Goal: Task Accomplishment & Management: Complete application form

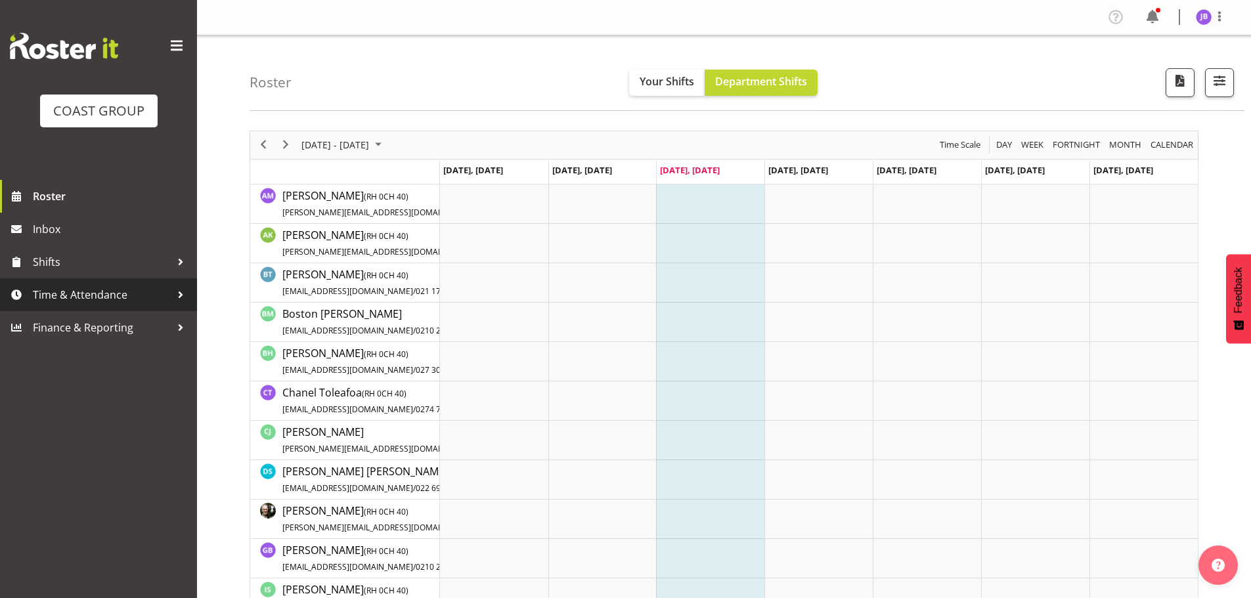
click at [108, 293] on span "Time & Attendance" at bounding box center [102, 295] width 138 height 20
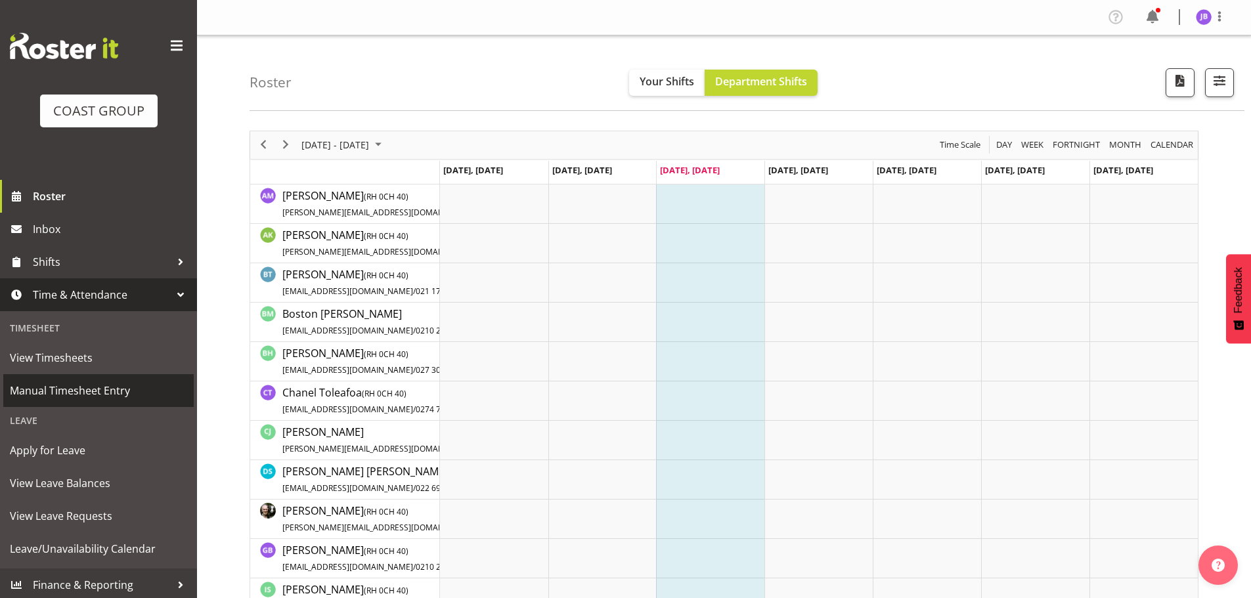
click at [76, 387] on span "Manual Timesheet Entry" at bounding box center [98, 391] width 177 height 20
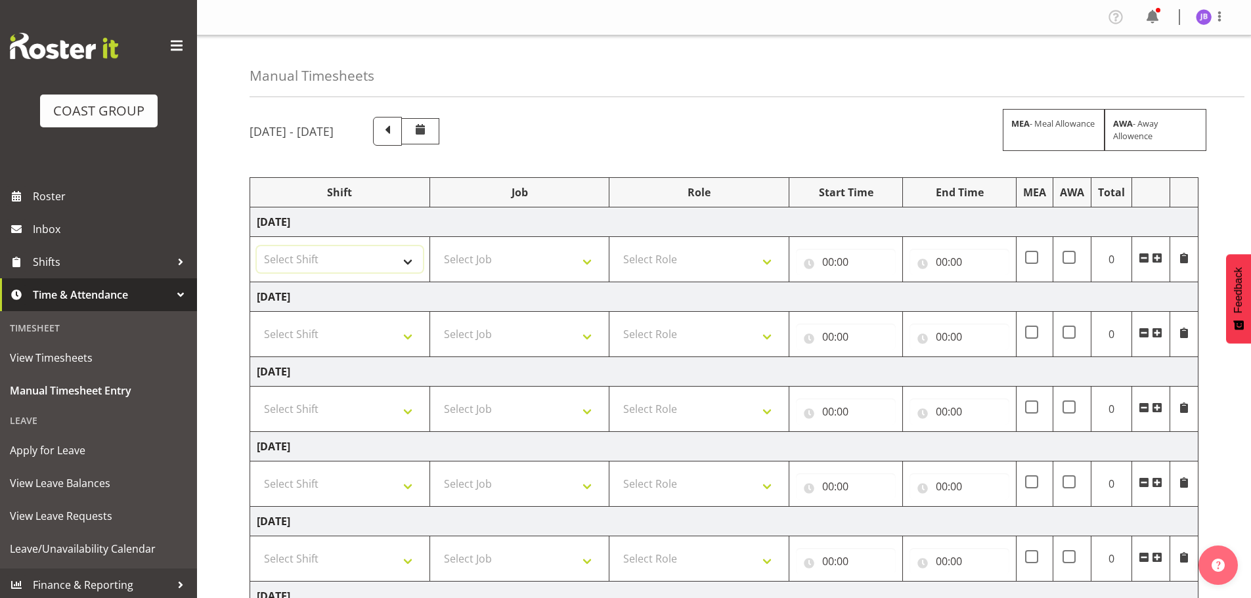
click at [418, 263] on select "Select Shift AKL SIGN ADMIN1 (LEAVE ALONE, DONT MAKE INACTIVE) DW ACCOUNT MANAG…" at bounding box center [340, 259] width 166 height 26
select select "16481"
click at [257, 246] on select "Select Shift AKL SIGN ADMIN1 (LEAVE ALONE, DONT MAKE INACTIVE) DW ACCOUNT MANAG…" at bounding box center [340, 259] width 166 height 26
click at [347, 340] on select "Select Shift AKL SIGN ADMIN1 (LEAVE ALONE, DONT MAKE INACTIVE) DW ACCOUNT MANAG…" at bounding box center [340, 334] width 166 height 26
select select "16481"
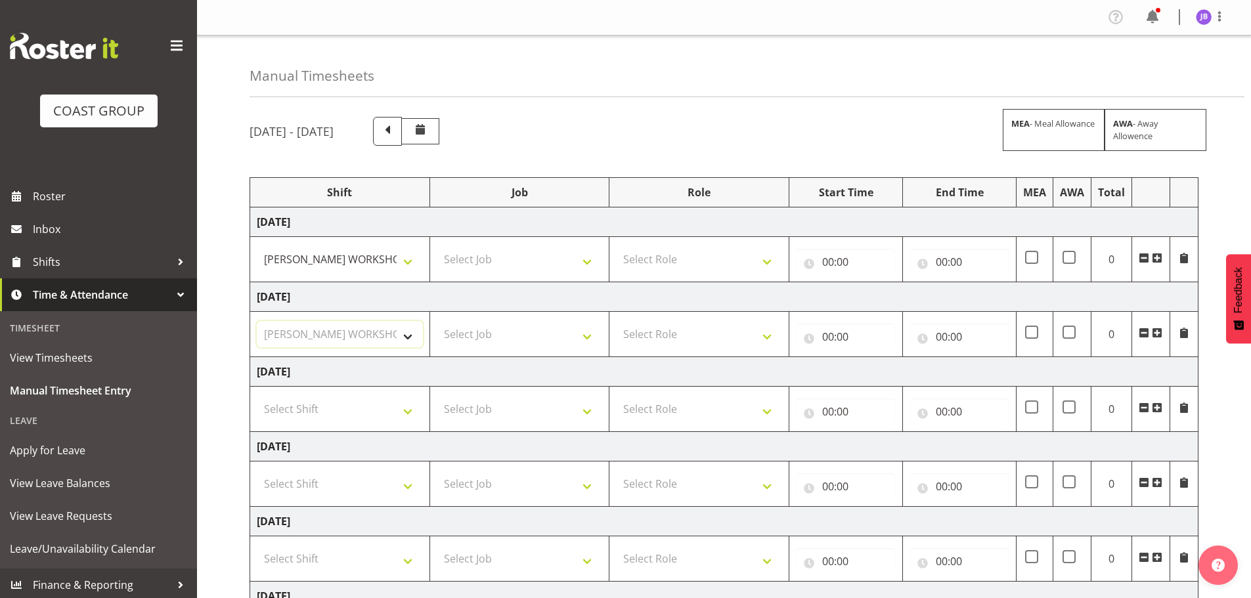
click at [257, 321] on select "Select Shift AKL SIGN ADMIN1 (LEAVE ALONE, DONT MAKE INACTIVE) DW ACCOUNT MANAG…" at bounding box center [340, 334] width 166 height 26
click at [352, 410] on select "Select Shift AKL SIGN ADMIN1 (LEAVE ALONE, DONT MAKE INACTIVE) DW ACCOUNT MANAG…" at bounding box center [340, 409] width 166 height 26
select select "16481"
click at [257, 396] on select "Select Shift AKL SIGN ADMIN1 (LEAVE ALONE, DONT MAKE INACTIVE) DW ACCOUNT MANAG…" at bounding box center [340, 409] width 166 height 26
click at [365, 495] on select "Select Shift AKL SIGN ADMIN1 (LEAVE ALONE, DONT MAKE INACTIVE) DW ACCOUNT MANAG…" at bounding box center [340, 484] width 166 height 26
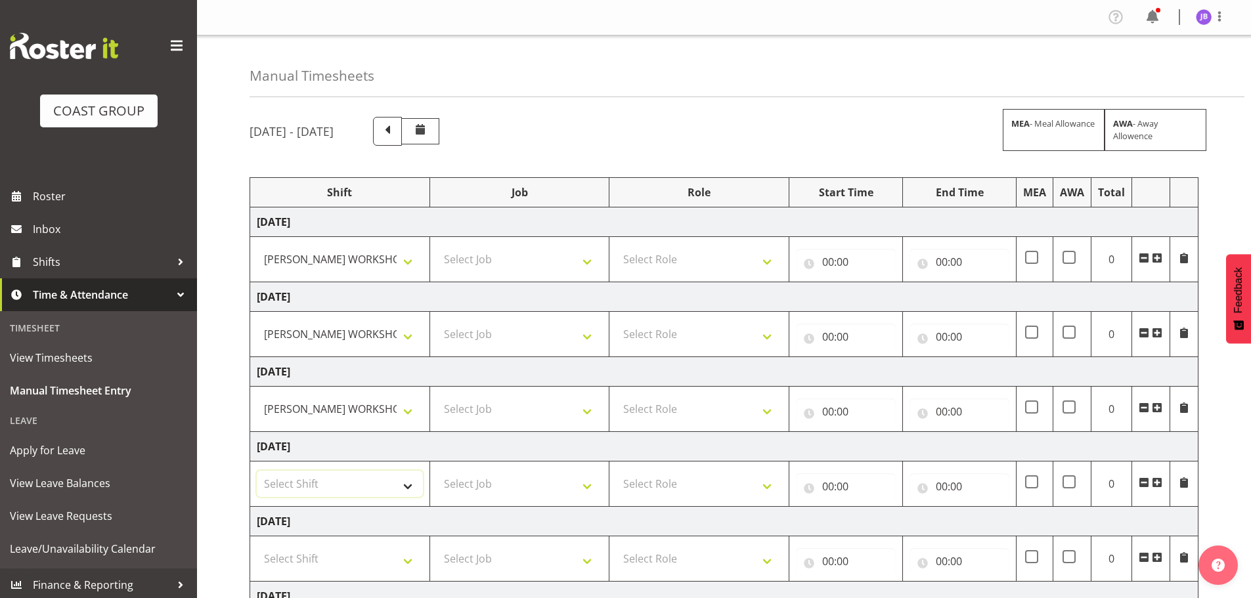
click at [364, 495] on select "Select Shift AKL SIGN ADMIN1 (LEAVE ALONE, DONT MAKE INACTIVE) DW ACCOUNT MANAG…" at bounding box center [340, 484] width 166 height 26
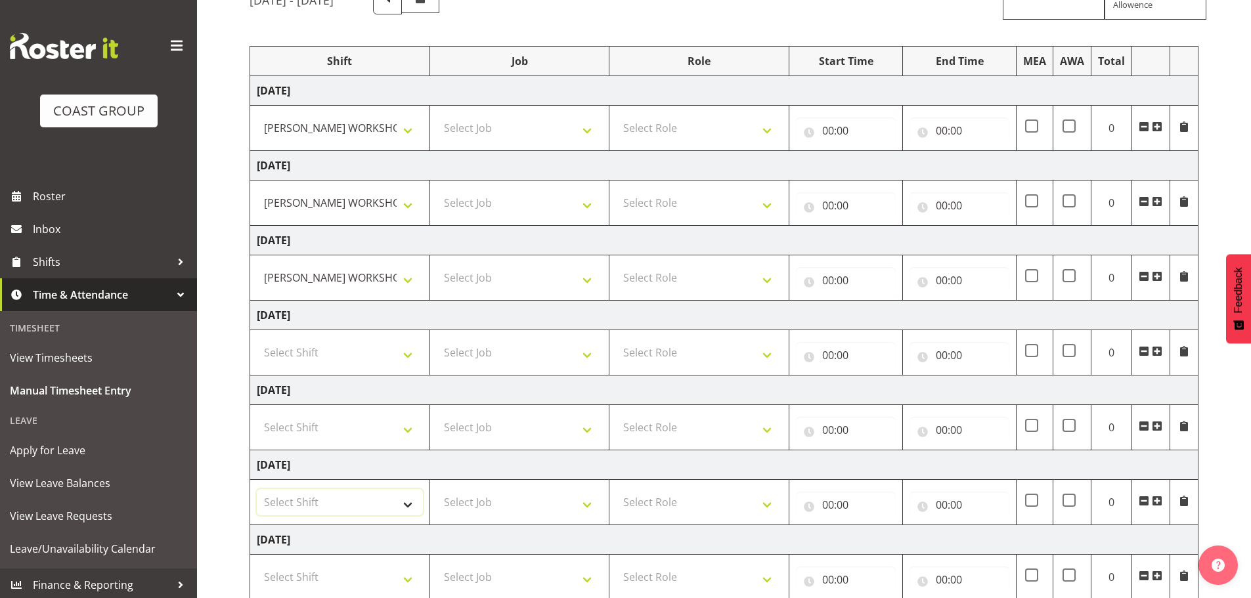
click at [359, 516] on select "Select Shift AKL SIGN ADMIN1 (LEAVE ALONE, DONT MAKE INACTIVE) DW ACCOUNT MANAG…" at bounding box center [340, 502] width 166 height 26
select select "16481"
click at [257, 489] on select "Select Shift AKL SIGN ADMIN1 (LEAVE ALONE, DONT MAKE INACTIVE) DW ACCOUNT MANAG…" at bounding box center [340, 502] width 166 height 26
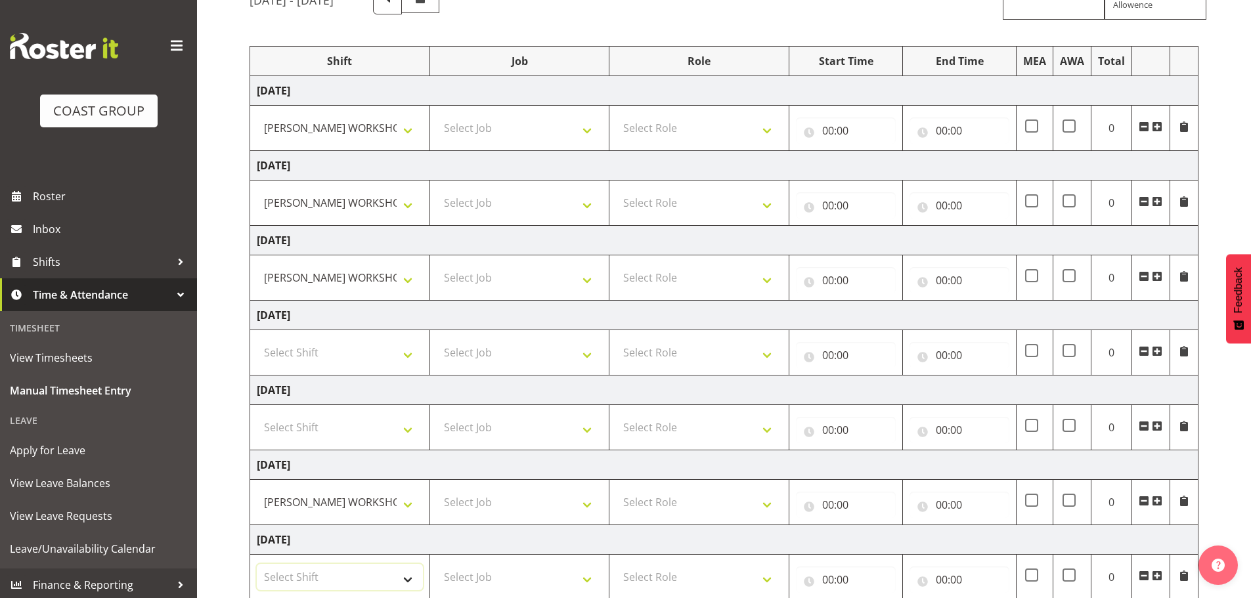
click at [356, 571] on select "Select Shift AKL SIGN ADMIN1 (LEAVE ALONE, DONT MAKE INACTIVE) DW ACCOUNT MANAG…" at bounding box center [340, 577] width 166 height 26
select select "16481"
click at [257, 564] on select "Select Shift AKL SIGN ADMIN1 (LEAVE ALONE, DONT MAKE INACTIVE) DW ACCOUNT MANAG…" at bounding box center [340, 577] width 166 height 26
click at [658, 121] on select "Select Role FABRICATION DW" at bounding box center [699, 128] width 166 height 26
select select "543"
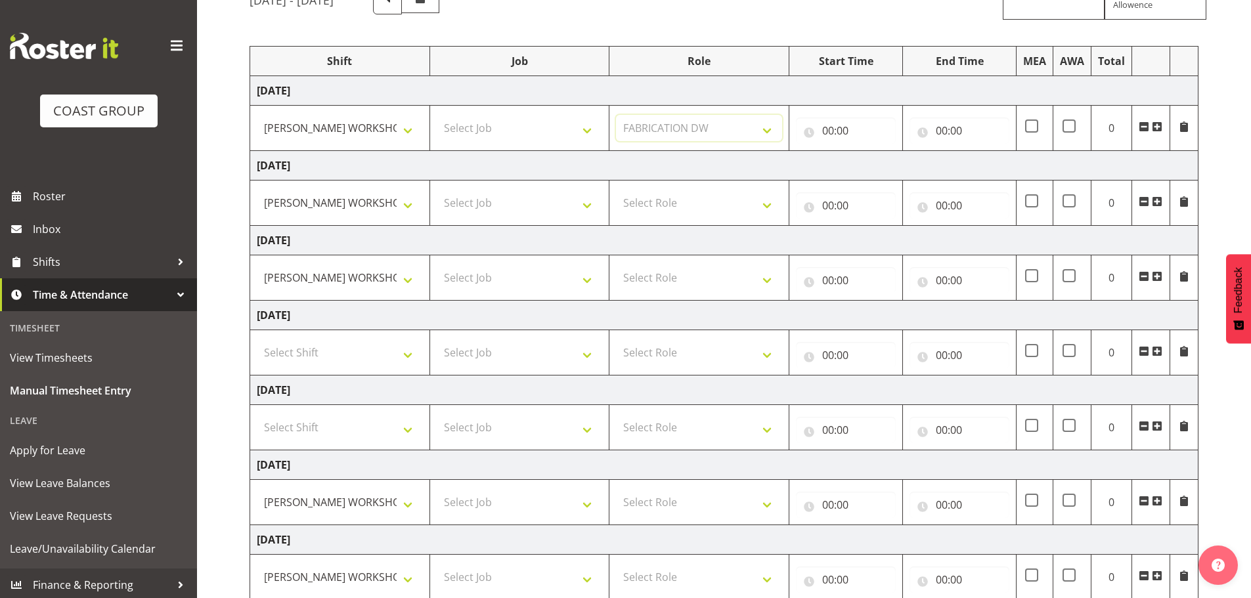
click at [616, 115] on select "Select Role FABRICATION DW" at bounding box center [699, 128] width 166 height 26
click at [694, 213] on select "Select Role FABRICATION DW" at bounding box center [699, 203] width 166 height 26
select select "543"
click at [616, 190] on select "Select Role FABRICATION DW" at bounding box center [699, 203] width 166 height 26
select select "543"
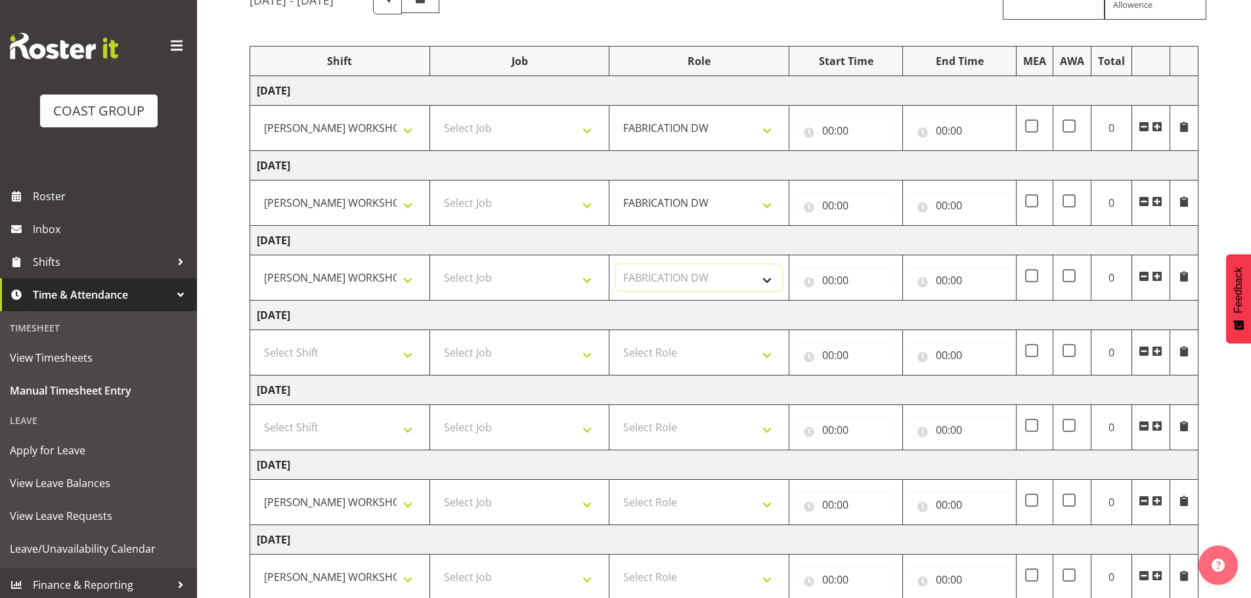
click at [616, 265] on select "Select Role FABRICATION DW" at bounding box center [699, 278] width 166 height 26
select select "543"
click at [616, 489] on select "Select Role FABRICATION DW" at bounding box center [699, 502] width 166 height 26
drag, startPoint x: 697, startPoint y: 501, endPoint x: 700, endPoint y: 534, distance: 33.7
click at [616, 564] on select "Select Role FABRICATION DW" at bounding box center [699, 577] width 166 height 26
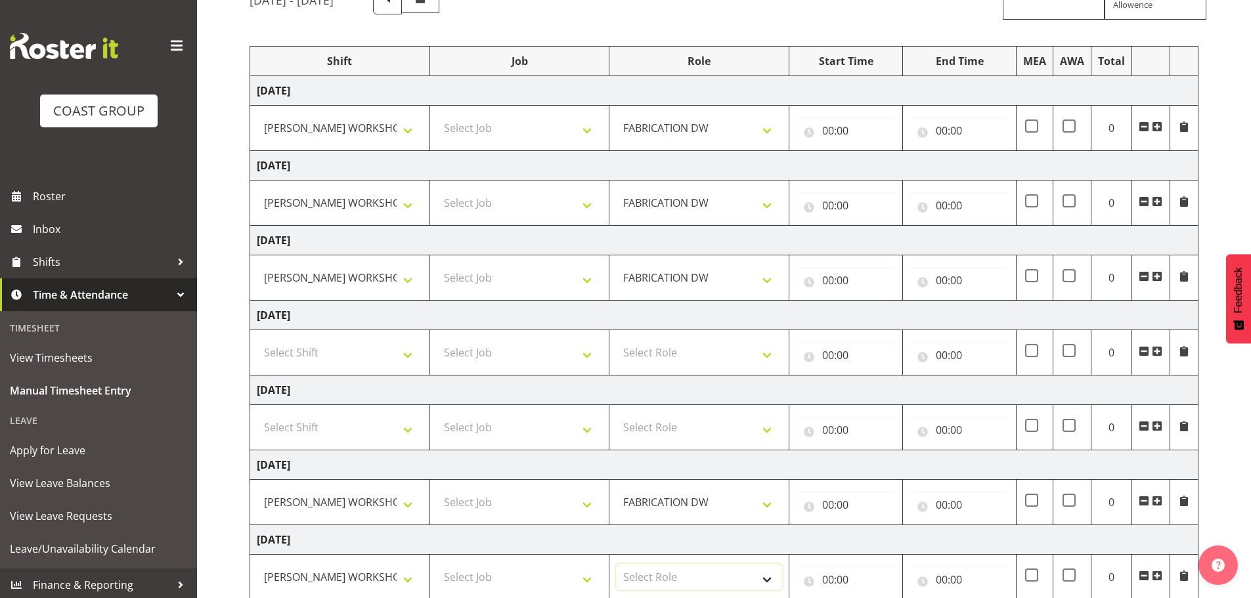
drag, startPoint x: 709, startPoint y: 577, endPoint x: 721, endPoint y: 577, distance: 11.2
select select "543"
click at [616, 564] on select "Select Role FABRICATION DW" at bounding box center [699, 577] width 166 height 26
click at [833, 139] on input "00:00" at bounding box center [846, 131] width 100 height 26
click at [878, 161] on select "00 01 02 03 04 05 06 07 08 09 10 11 12 13 14 15 16 17 18 19 20 21 22 23" at bounding box center [886, 165] width 30 height 26
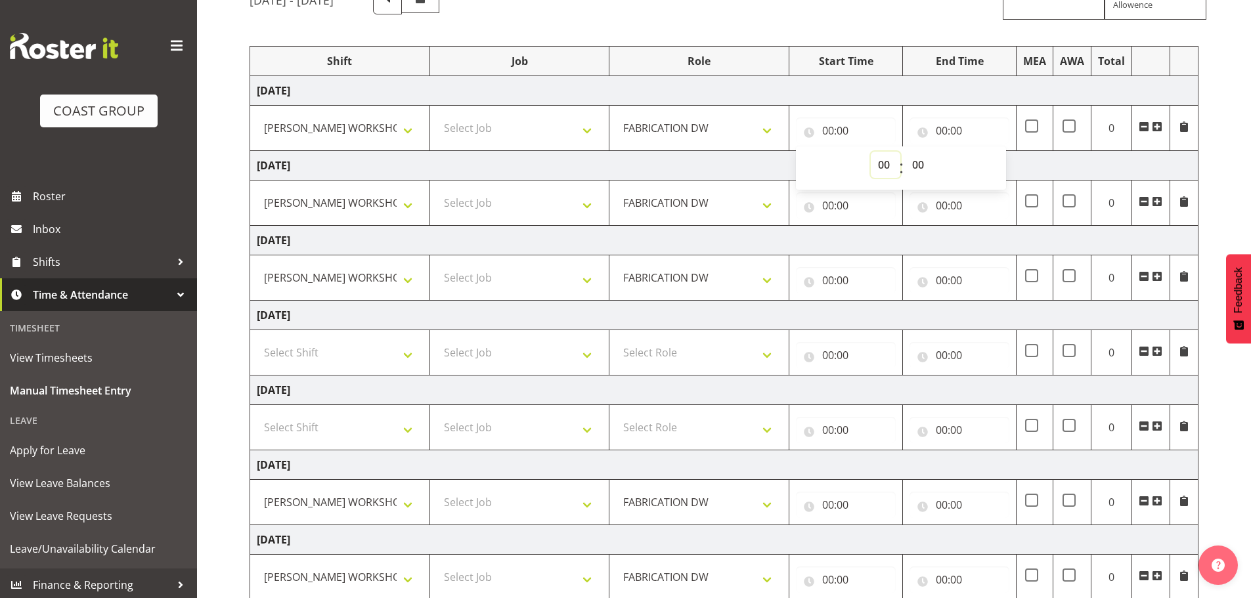
select select "15"
click at [871, 152] on select "00 01 02 03 04 05 06 07 08 09 10 11 12 13 14 15 16 17 18 19 20 21 22 23" at bounding box center [886, 165] width 30 height 26
type input "15:00"
click at [947, 123] on input "00:00" at bounding box center [960, 131] width 100 height 26
click at [993, 164] on select "00 01 02 03 04 05 06 07 08 09 10 11 12 13 14 15 16 17 18 19 20 21 22 23" at bounding box center [1000, 165] width 30 height 26
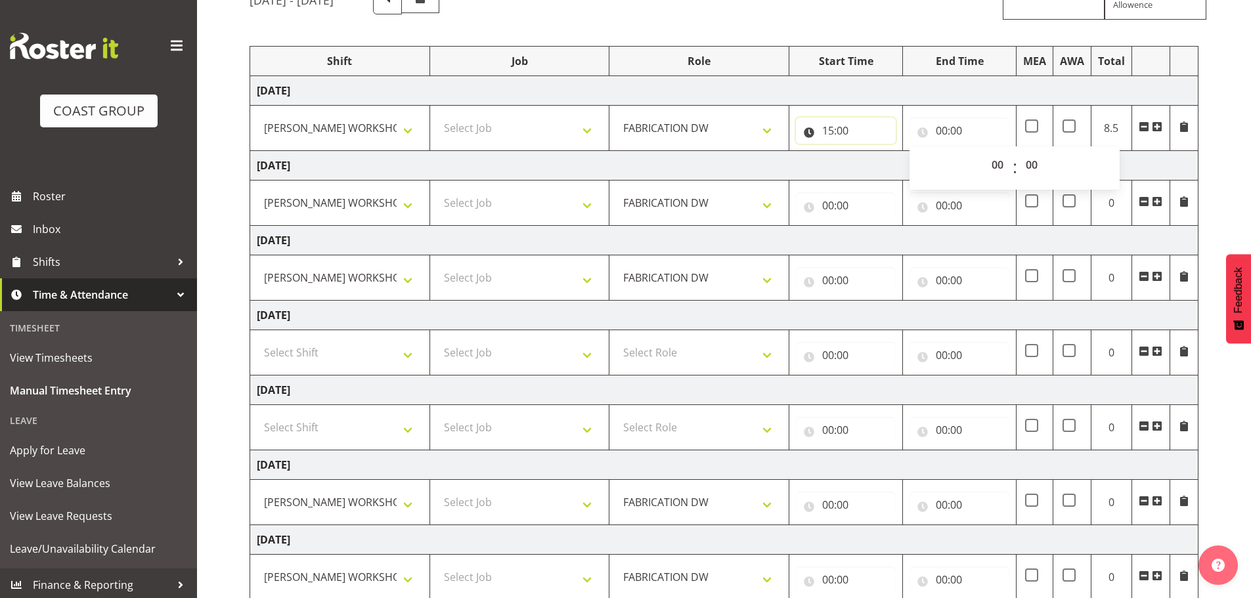
click at [834, 130] on input "15:00" at bounding box center [846, 131] width 100 height 26
click at [881, 165] on select "00 01 02 03 04 05 06 07 08 09 10 11 12 13 14 15 16 17 18 19 20 21 22 23" at bounding box center [886, 165] width 30 height 26
select select "5"
click at [871, 152] on select "00 01 02 03 04 05 06 07 08 09 10 11 12 13 14 15 16 17 18 19 20 21 22 23" at bounding box center [886, 165] width 30 height 26
type input "05:00"
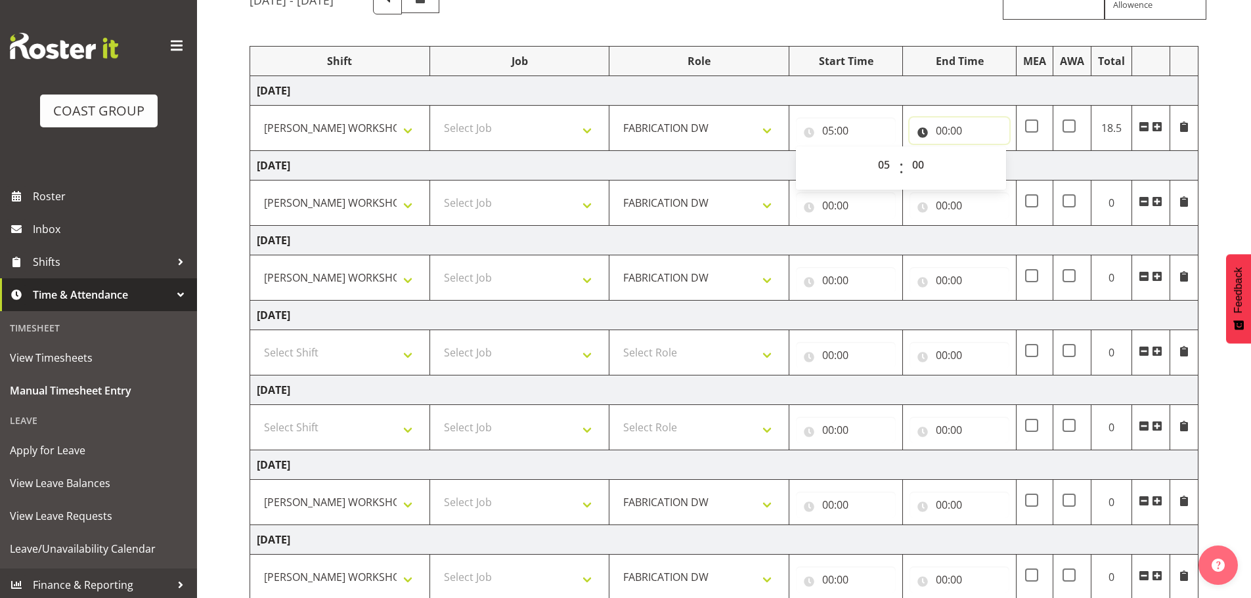
click at [941, 133] on input "00:00" at bounding box center [960, 131] width 100 height 26
click at [981, 164] on div "00 01 02 03 04 05 06 07 08 09 10 11 12 13 14 15 16 17 18 19 20 21 22 23 : 00 01…" at bounding box center [1015, 168] width 210 height 33
click at [985, 164] on select "00 01 02 03 04 05 06 07 08 09 10 11 12 13 14 15 16 17 18 19 20 21 22 23" at bounding box center [1000, 165] width 30 height 26
select select "15"
click at [985, 152] on select "00 01 02 03 04 05 06 07 08 09 10 11 12 13 14 15 16 17 18 19 20 21 22 23" at bounding box center [1000, 165] width 30 height 26
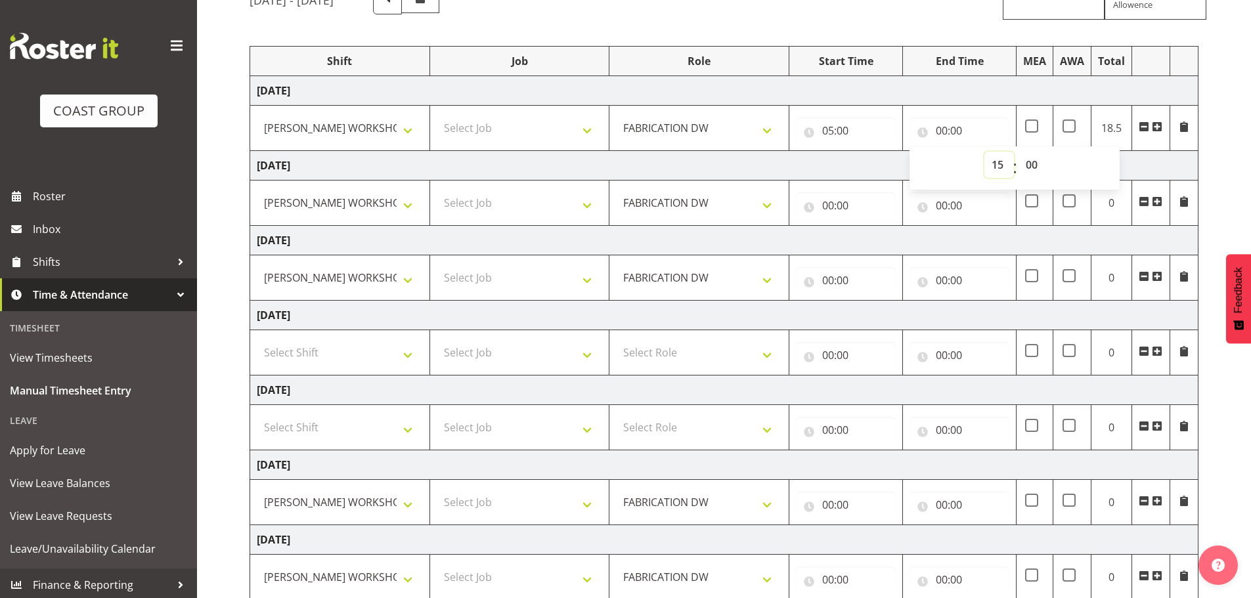
type input "15:00"
click at [832, 206] on input "00:00" at bounding box center [846, 205] width 100 height 26
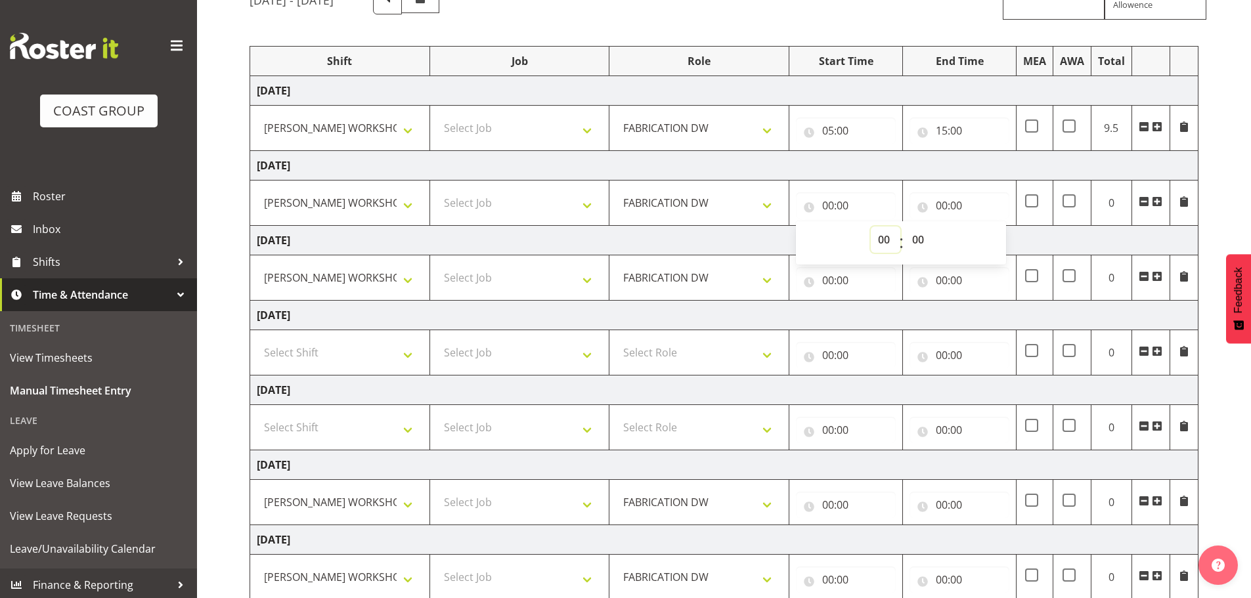
click at [882, 238] on select "00 01 02 03 04 05 06 07 08 09 10 11 12 13 14 15 16 17 18 19 20 21 22 23" at bounding box center [886, 240] width 30 height 26
select select "5"
click at [871, 227] on select "00 01 02 03 04 05 06 07 08 09 10 11 12 13 14 15 16 17 18 19 20 21 22 23" at bounding box center [886, 240] width 30 height 26
type input "05:00"
click at [946, 204] on input "00:00" at bounding box center [960, 205] width 100 height 26
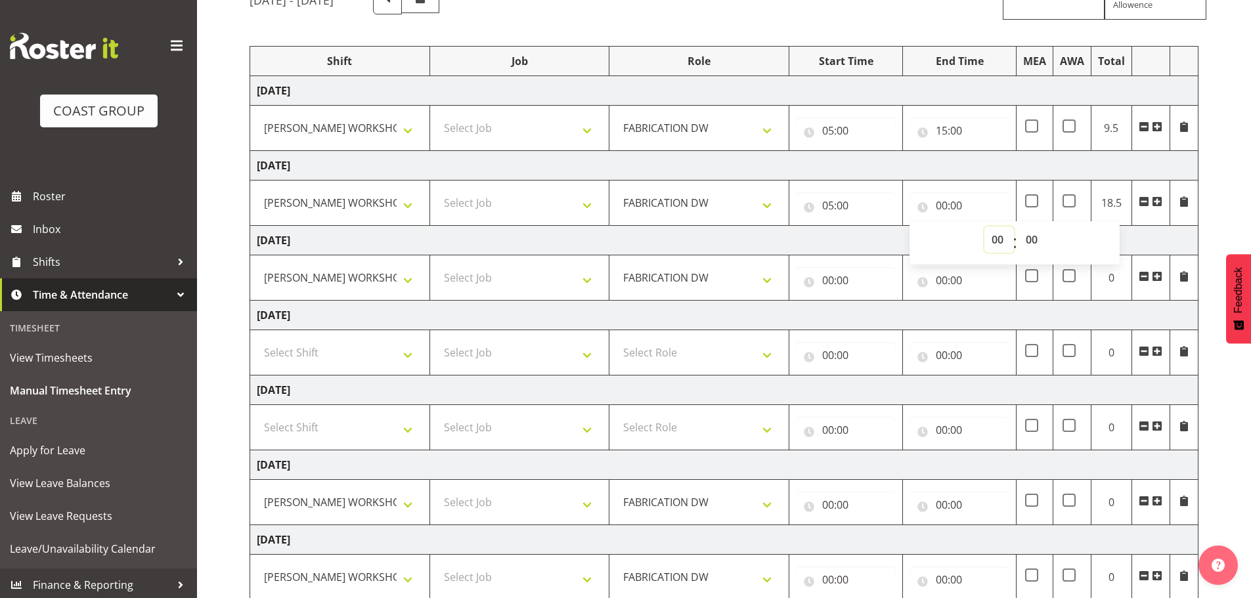
click at [999, 242] on select "00 01 02 03 04 05 06 07 08 09 10 11 12 13 14 15 16 17 18 19 20 21 22 23" at bounding box center [1000, 240] width 30 height 26
select select "14"
click at [985, 227] on select "00 01 02 03 04 05 06 07 08 09 10 11 12 13 14 15 16 17 18 19 20 21 22 23" at bounding box center [1000, 240] width 30 height 26
type input "14:00"
click at [1006, 235] on select "00 01 02 03 04 05 06 07 08 09 10 11 12 13 14 15 16 17 18 19 20 21 22 23" at bounding box center [1000, 240] width 30 height 26
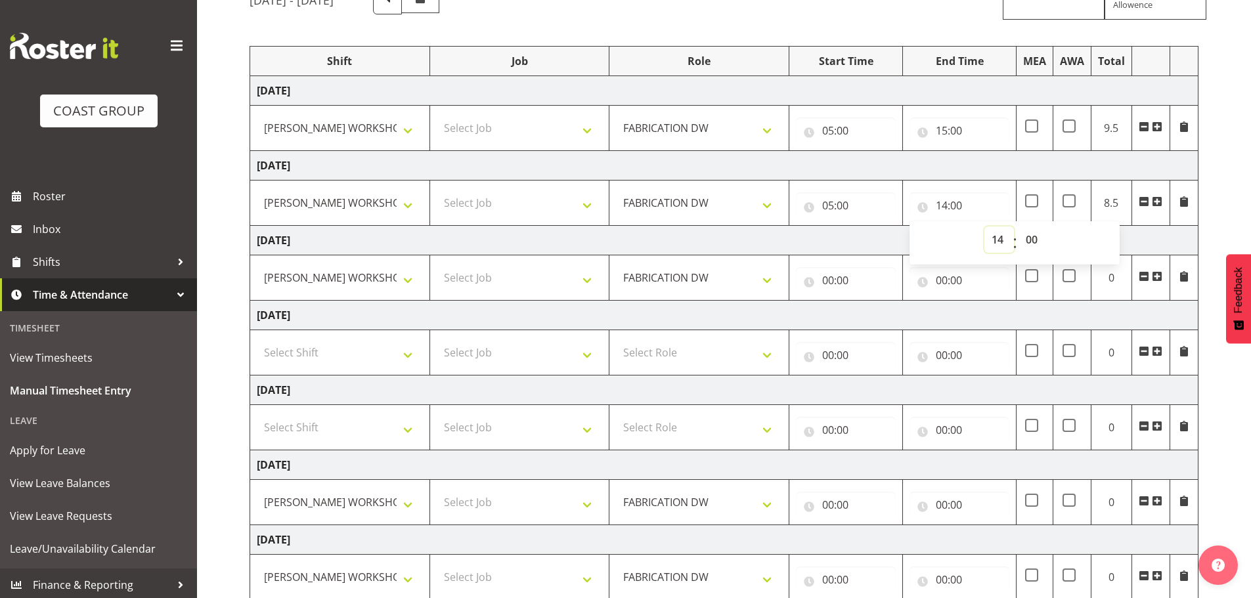
select select "15"
click at [985, 227] on select "00 01 02 03 04 05 06 07 08 09 10 11 12 13 14 15 16 17 18 19 20 21 22 23" at bounding box center [1000, 240] width 30 height 26
type input "15:00"
click at [941, 280] on input "00:00" at bounding box center [960, 280] width 100 height 26
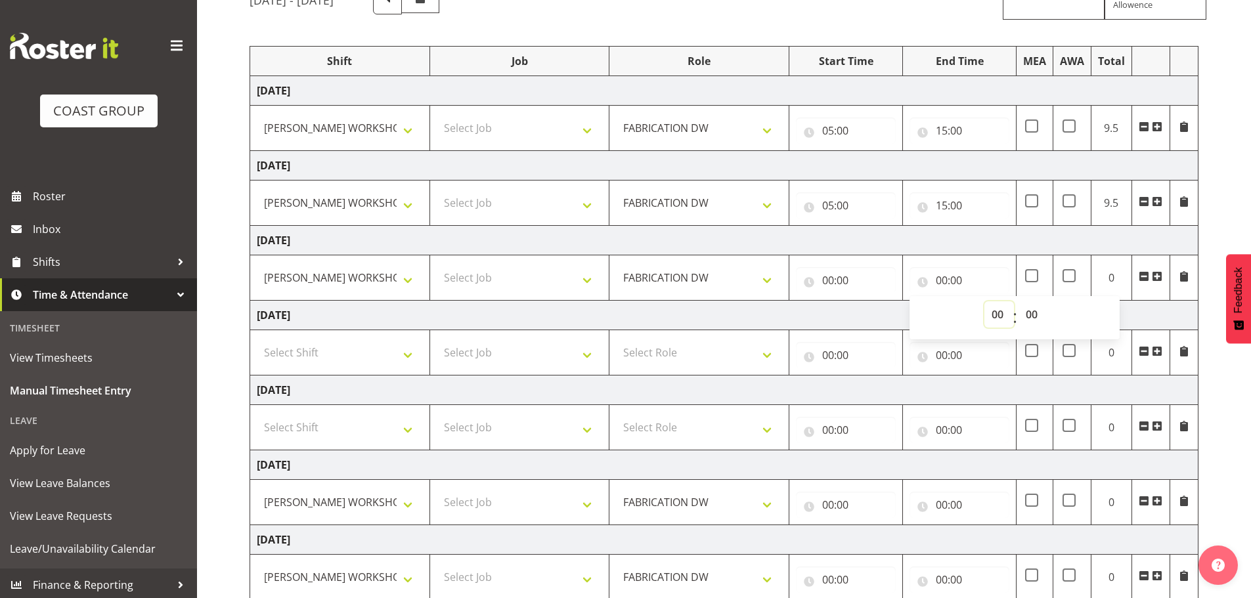
click at [991, 320] on select "00 01 02 03 04 05 06 07 08 09 10 11 12 13 14 15 16 17 18 19 20 21 22 23" at bounding box center [1000, 315] width 30 height 26
select select "15"
click at [985, 302] on select "00 01 02 03 04 05 06 07 08 09 10 11 12 13 14 15 16 17 18 19 20 21 22 23" at bounding box center [1000, 315] width 30 height 26
type input "15:00"
click at [832, 279] on input "00:00" at bounding box center [846, 280] width 100 height 26
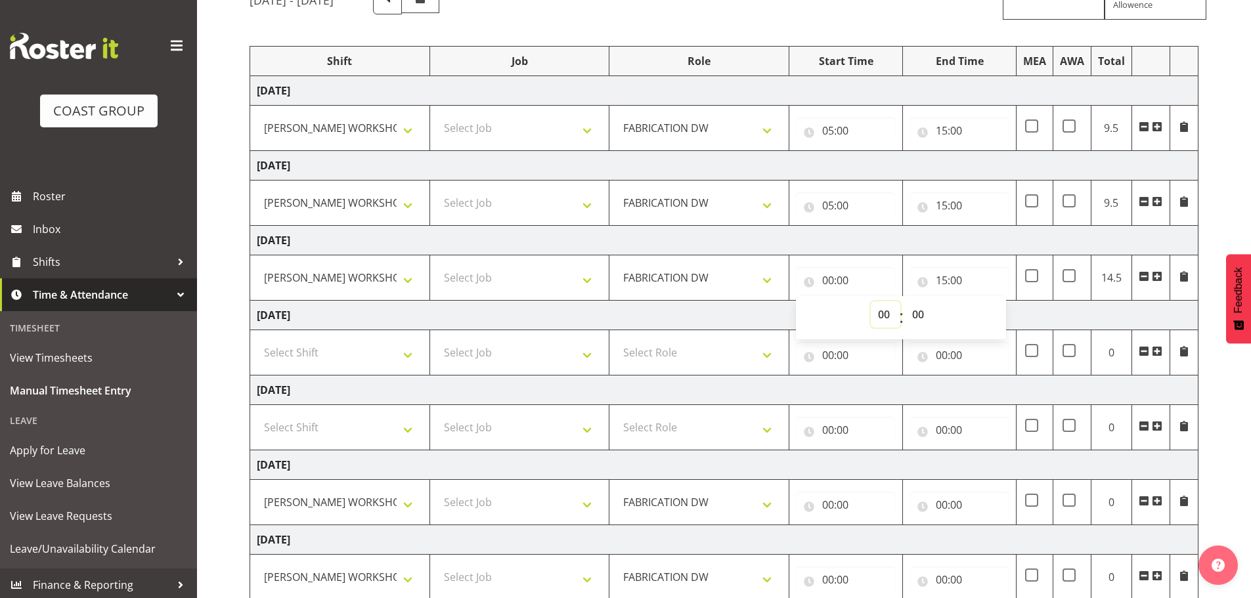
click at [881, 315] on select "00 01 02 03 04 05 06 07 08 09 10 11 12 13 14 15 16 17 18 19 20 21 22 23" at bounding box center [886, 315] width 30 height 26
select select "5"
click at [871, 302] on select "00 01 02 03 04 05 06 07 08 09 10 11 12 13 14 15 16 17 18 19 20 21 22 23" at bounding box center [886, 315] width 30 height 26
type input "05:00"
click at [924, 304] on select "00 01 02 03 04 05 06 07 08 09 10 11 12 13 14 15 16 17 18 19 20 21 22 23 24 25 2…" at bounding box center [920, 315] width 30 height 26
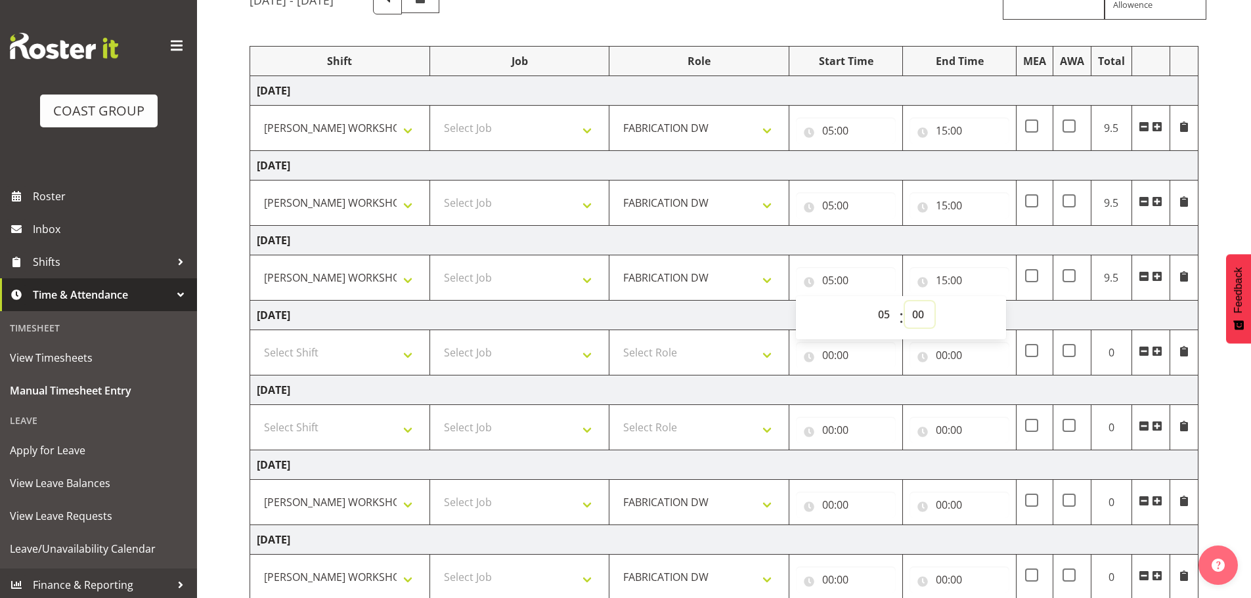
select select "30"
click at [905, 302] on select "00 01 02 03 04 05 06 07 08 09 10 11 12 13 14 15 16 17 18 19 20 21 22 23 24 25 2…" at bounding box center [920, 315] width 30 height 26
type input "05:30"
click at [849, 212] on input "05:00" at bounding box center [846, 205] width 100 height 26
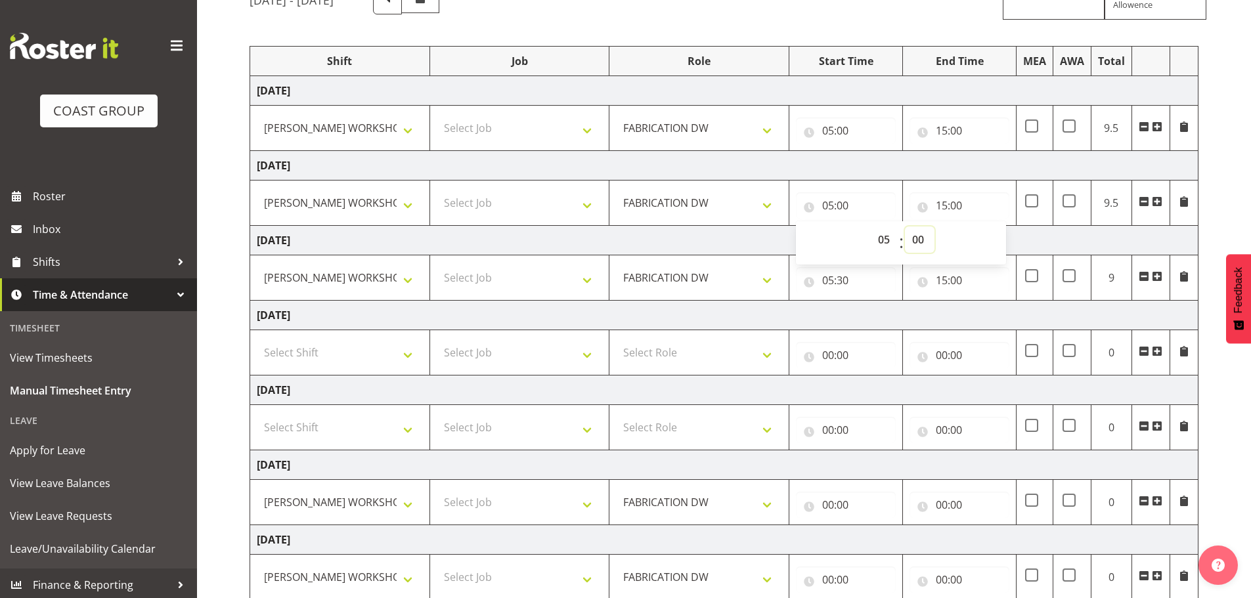
click at [918, 240] on select "00 01 02 03 04 05 06 07 08 09 10 11 12 13 14 15 16 17 18 19 20 21 22 23 24 25 2…" at bounding box center [920, 240] width 30 height 26
select select "30"
click at [905, 227] on select "00 01 02 03 04 05 06 07 08 09 10 11 12 13 14 15 16 17 18 19 20 21 22 23 24 25 2…" at bounding box center [920, 240] width 30 height 26
type input "05:30"
click at [765, 313] on td "[DATE]" at bounding box center [724, 316] width 949 height 30
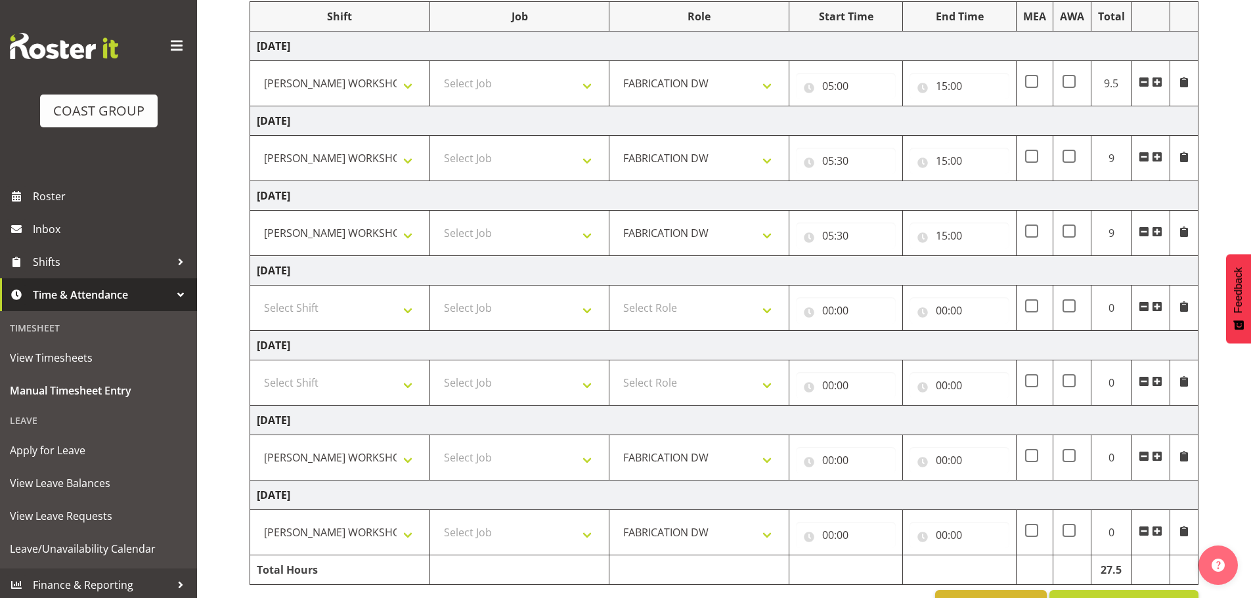
scroll to position [197, 0]
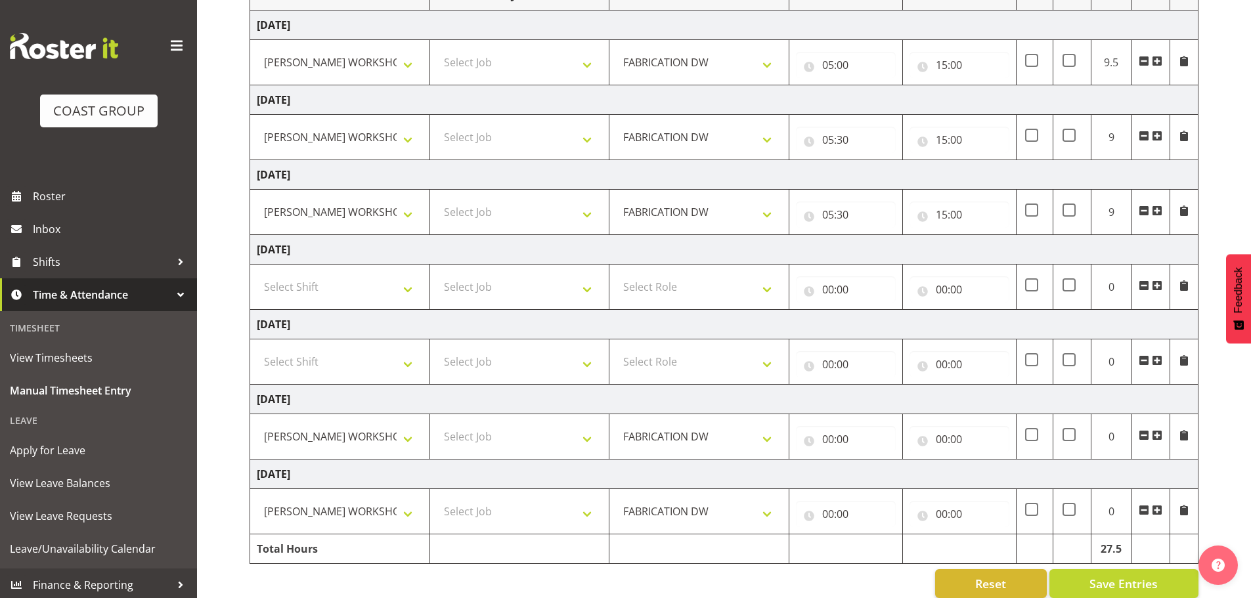
drag, startPoint x: 831, startPoint y: 422, endPoint x: 830, endPoint y: 438, distance: 16.4
click at [831, 426] on div "00:00 00 01 02 03 04 05 06 07 08 09 10 11 12 13 14 15 16 17 18 19 20 21 22 23 :…" at bounding box center [846, 437] width 100 height 32
click at [830, 438] on input "00:00" at bounding box center [846, 439] width 100 height 26
click at [893, 472] on select "00 01 02 03 04 05 06 07 08 09 10 11 12 13 14 15 16 17 18 19 20 21 22 23" at bounding box center [886, 473] width 30 height 26
select select "5"
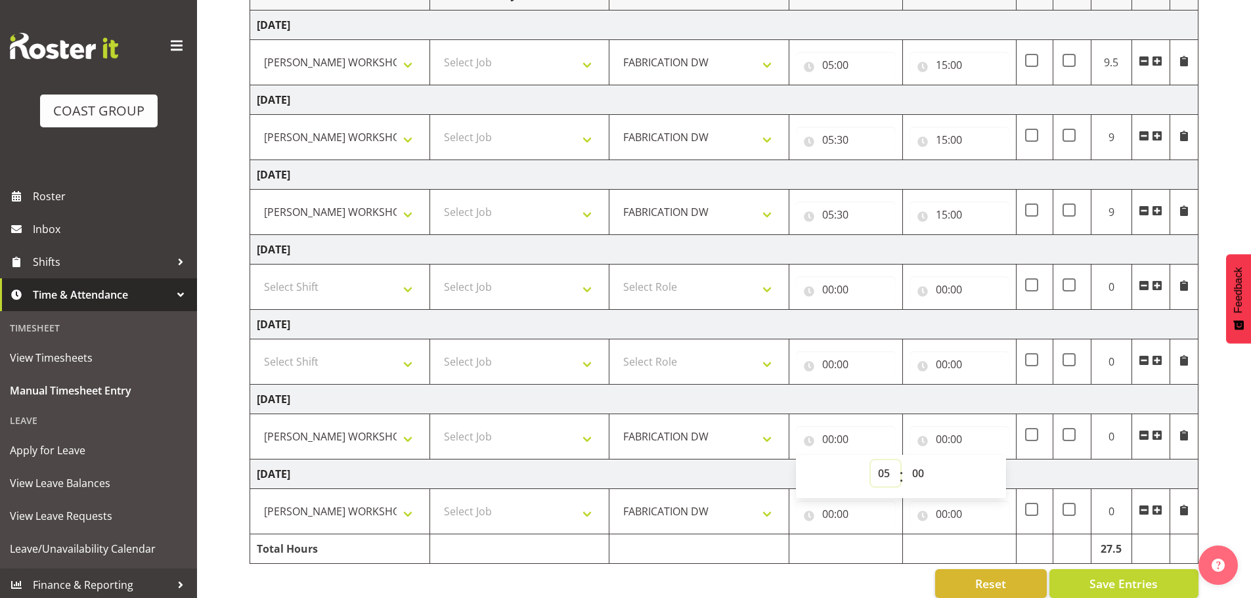
click at [871, 460] on select "00 01 02 03 04 05 06 07 08 09 10 11 12 13 14 15 16 17 18 19 20 21 22 23" at bounding box center [886, 473] width 30 height 26
type input "05:00"
click at [919, 471] on select "00 01 02 03 04 05 06 07 08 09 10 11 12 13 14 15 16 17 18 19 20 21 22 23 24 25 2…" at bounding box center [920, 473] width 30 height 26
select select "30"
click at [905, 460] on select "00 01 02 03 04 05 06 07 08 09 10 11 12 13 14 15 16 17 18 19 20 21 22 23 24 25 2…" at bounding box center [920, 473] width 30 height 26
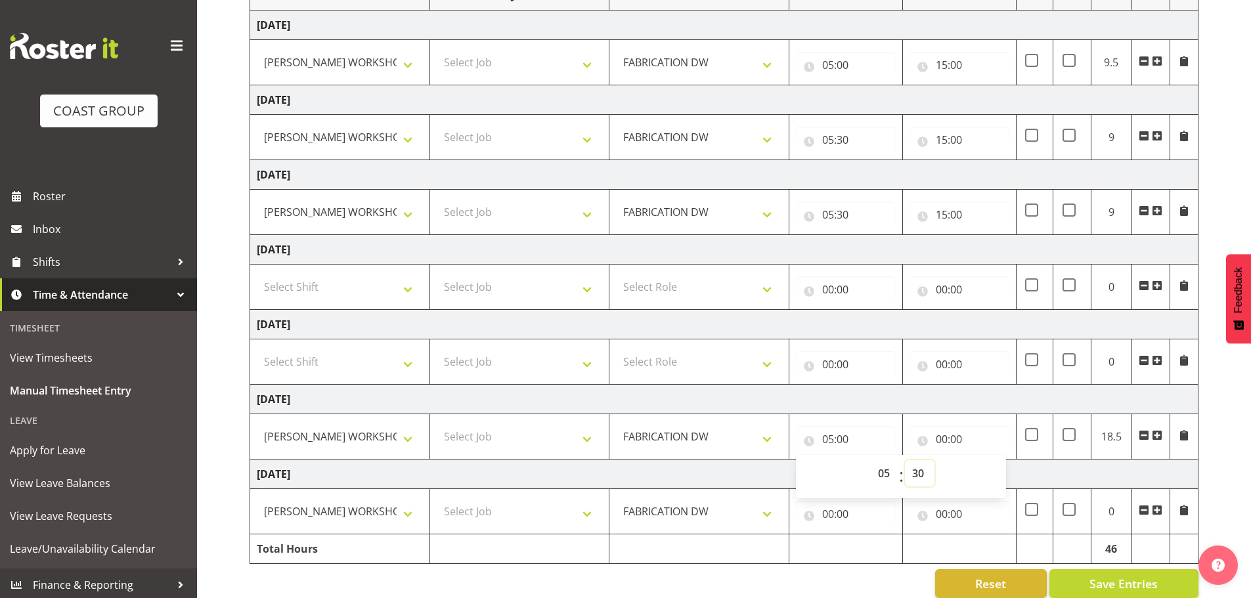
type input "05:30"
click at [944, 438] on input "00:00" at bounding box center [960, 439] width 100 height 26
click at [995, 472] on select "00 01 02 03 04 05 06 07 08 09 10 11 12 13 14 15 16 17 18 19 20 21 22 23" at bounding box center [1000, 473] width 30 height 26
select select "15"
click at [985, 460] on select "00 01 02 03 04 05 06 07 08 09 10 11 12 13 14 15 16 17 18 19 20 21 22 23" at bounding box center [1000, 473] width 30 height 26
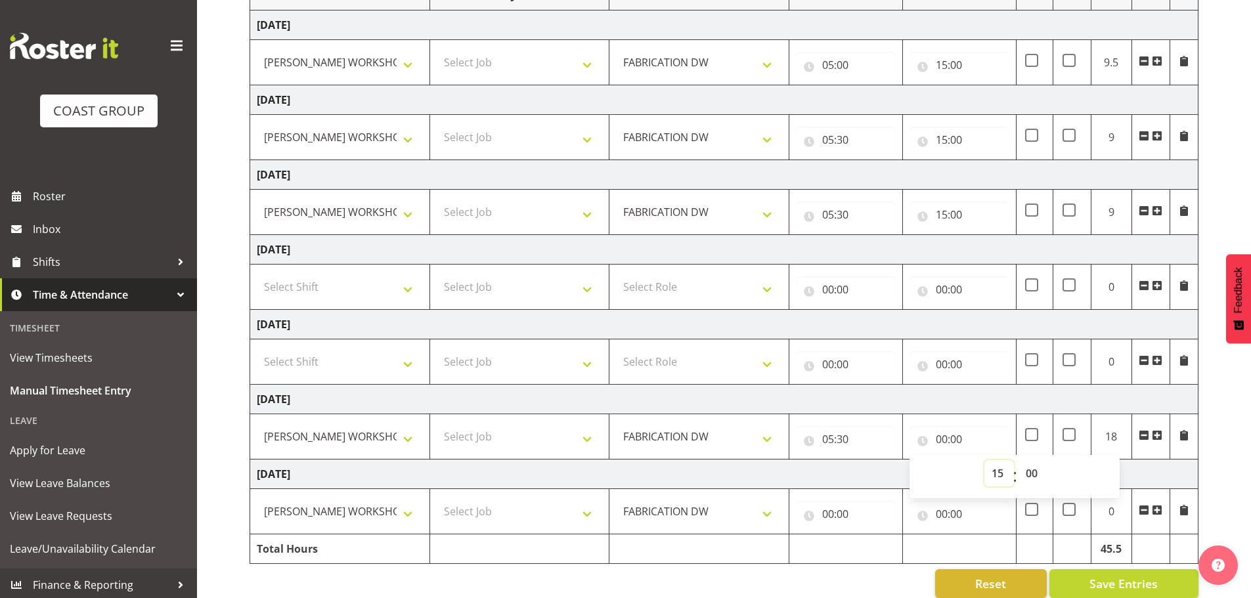
type input "15:00"
click at [1033, 474] on select "00 01 02 03 04 05 06 07 08 09 10 11 12 13 14 15 16 17 18 19 20 21 22 23 24 25 2…" at bounding box center [1034, 473] width 30 height 26
select select "30"
click at [1019, 460] on select "00 01 02 03 04 05 06 07 08 09 10 11 12 13 14 15 16 17 18 19 20 21 22 23 24 25 2…" at bounding box center [1034, 473] width 30 height 26
type input "15:30"
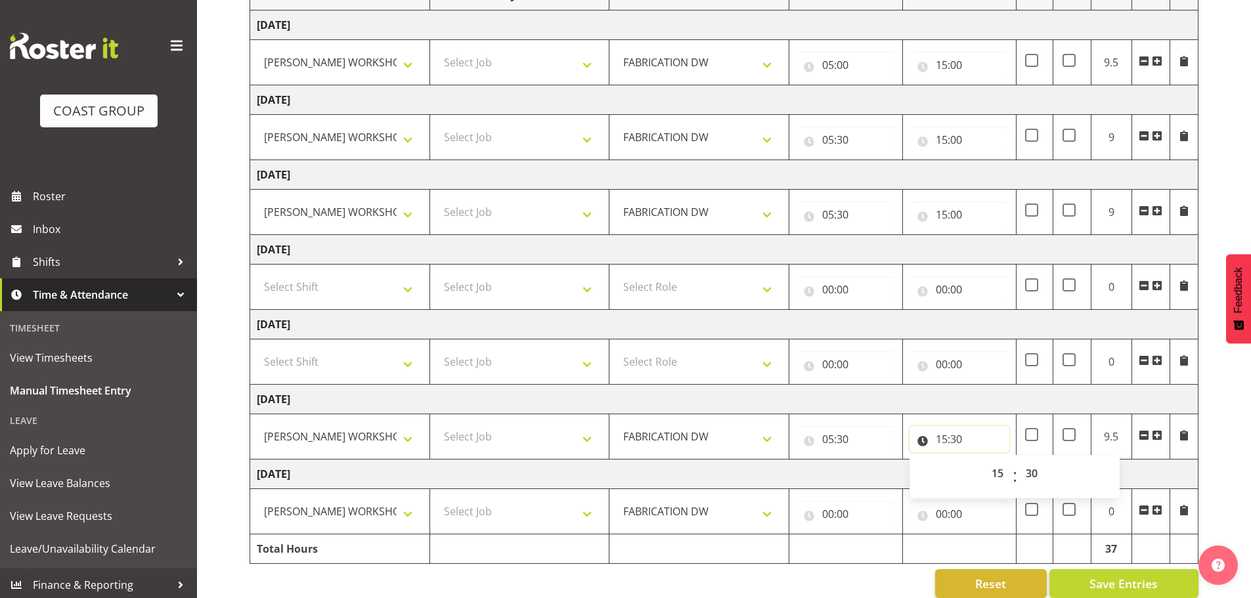
click at [952, 440] on input "15:30" at bounding box center [960, 439] width 100 height 26
click at [948, 441] on input "15:30" at bounding box center [960, 439] width 100 height 26
click at [995, 462] on select "00 01 02 03 04 05 06 07 08 09 10 11 12 13 14 15 16 17 18 19 20 21 22 23" at bounding box center [1000, 473] width 30 height 26
select select "16"
click at [985, 460] on select "00 01 02 03 04 05 06 07 08 09 10 11 12 13 14 15 16 17 18 19 20 21 22 23" at bounding box center [1000, 473] width 30 height 26
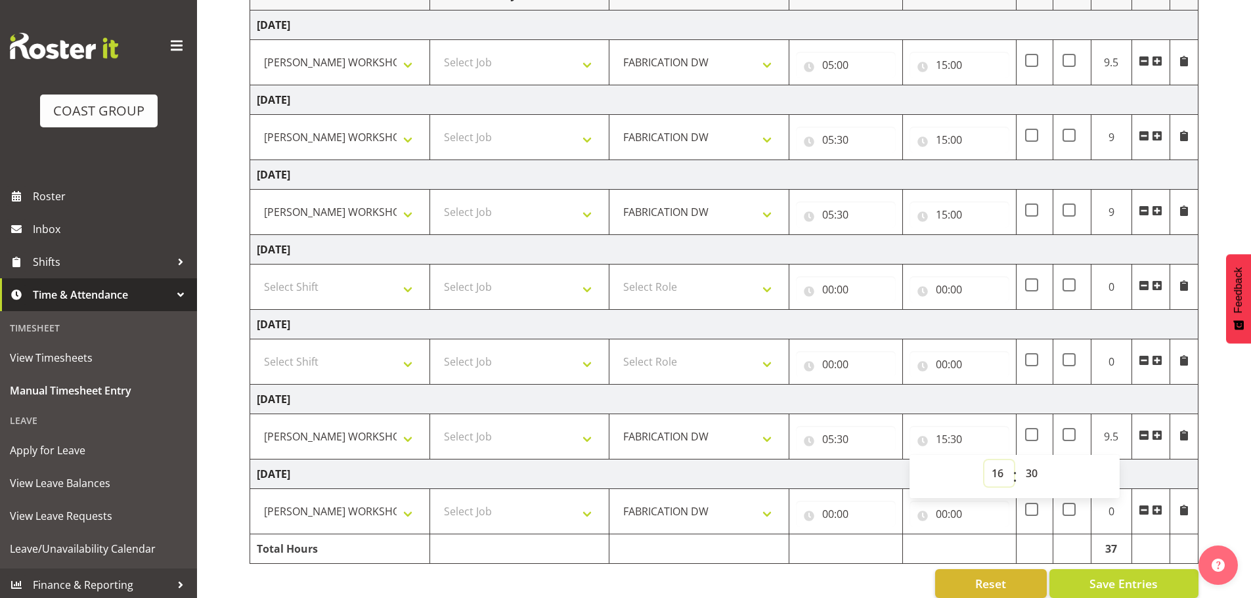
type input "16:30"
click at [943, 401] on td "[DATE]" at bounding box center [724, 400] width 949 height 30
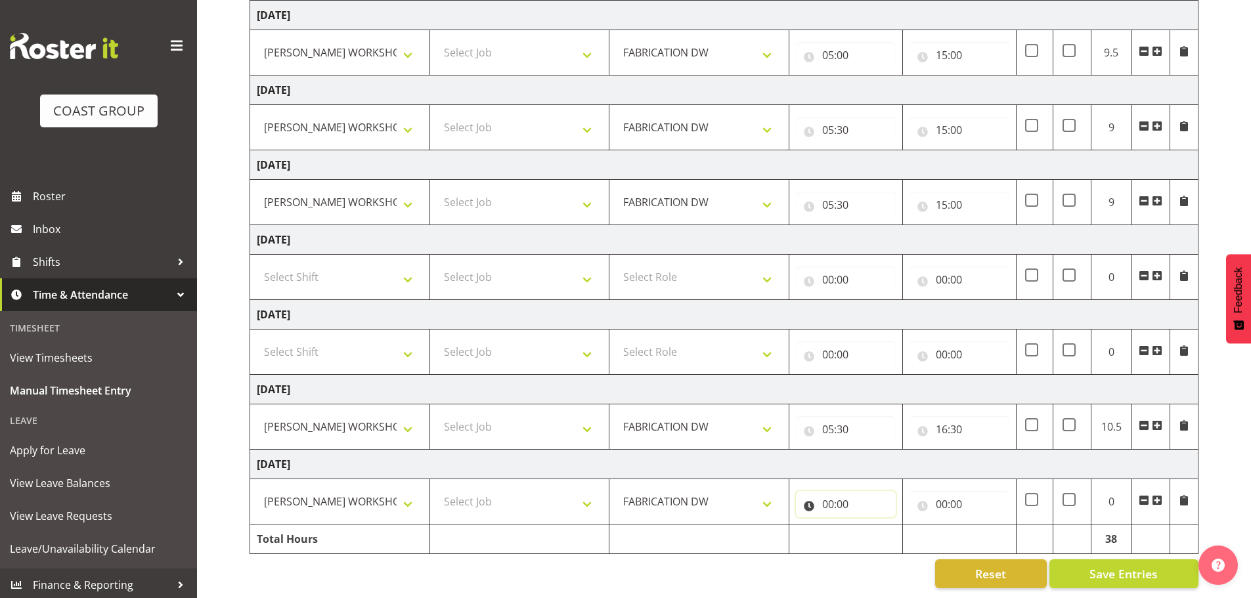
click at [828, 497] on input "00:00" at bounding box center [846, 504] width 100 height 26
click at [889, 526] on select "00 01 02 03 04 05 06 07 08 09 10 11 12 13 14 15 16 17 18 19 20 21 22 23" at bounding box center [886, 539] width 30 height 26
select select "5"
click at [871, 526] on select "00 01 02 03 04 05 06 07 08 09 10 11 12 13 14 15 16 17 18 19 20 21 22 23" at bounding box center [886, 539] width 30 height 26
type input "05:00"
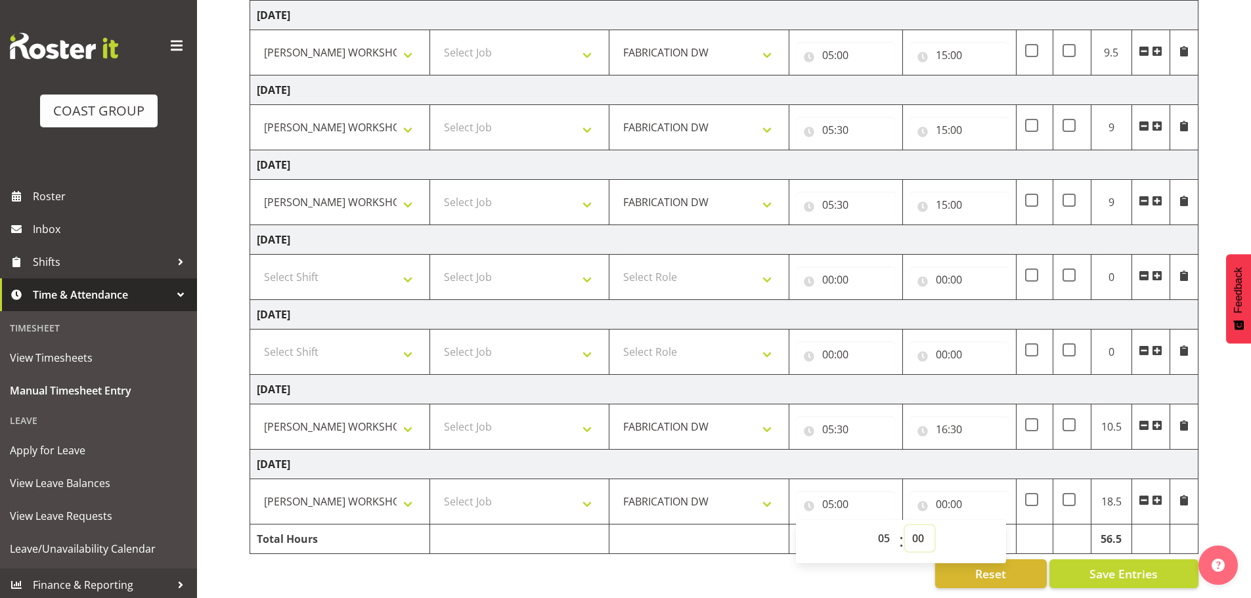
click at [918, 526] on select "00 01 02 03 04 05 06 07 08 09 10 11 12 13 14 15 16 17 18 19 20 21 22 23 24 25 2…" at bounding box center [920, 539] width 30 height 26
select select "30"
click at [905, 526] on select "00 01 02 03 04 05 06 07 08 09 10 11 12 13 14 15 16 17 18 19 20 21 22 23 24 25 2…" at bounding box center [920, 539] width 30 height 26
type input "05:30"
click at [942, 491] on input "00:00" at bounding box center [960, 504] width 100 height 26
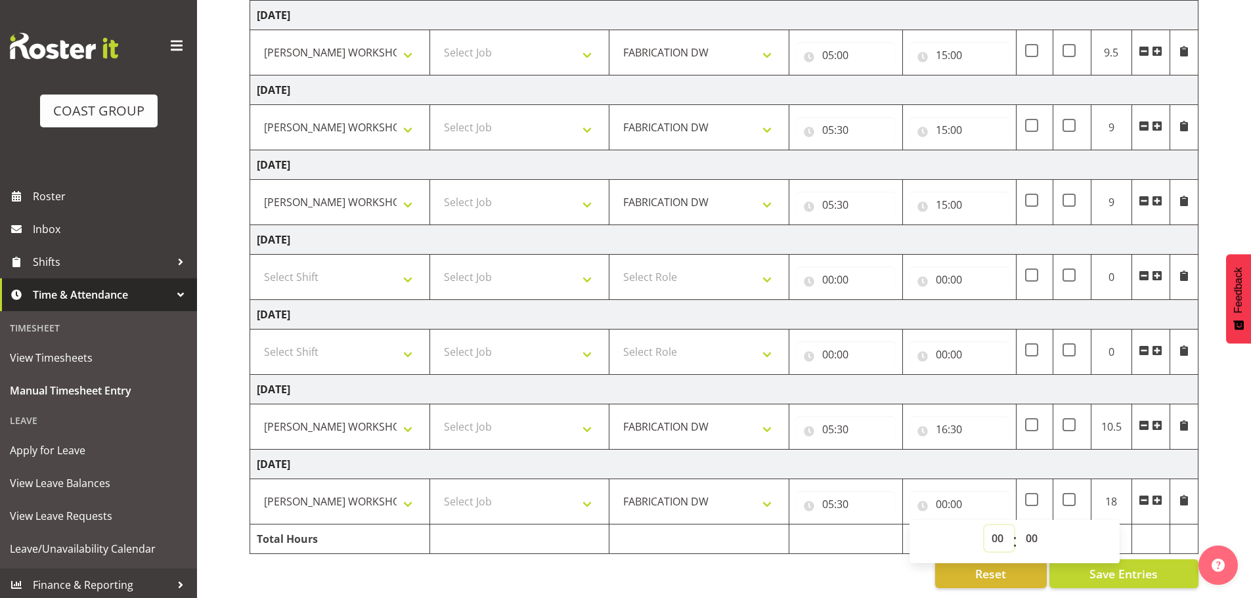
click at [988, 526] on select "00 01 02 03 04 05 06 07 08 09 10 11 12 13 14 15 16 17 18 19 20 21 22 23" at bounding box center [1000, 539] width 30 height 26
select select "15"
click at [985, 526] on select "00 01 02 03 04 05 06 07 08 09 10 11 12 13 14 15 16 17 18 19 20 21 22 23" at bounding box center [1000, 539] width 30 height 26
type input "15:00"
click at [862, 578] on div "Reset Save Entries" at bounding box center [724, 574] width 949 height 29
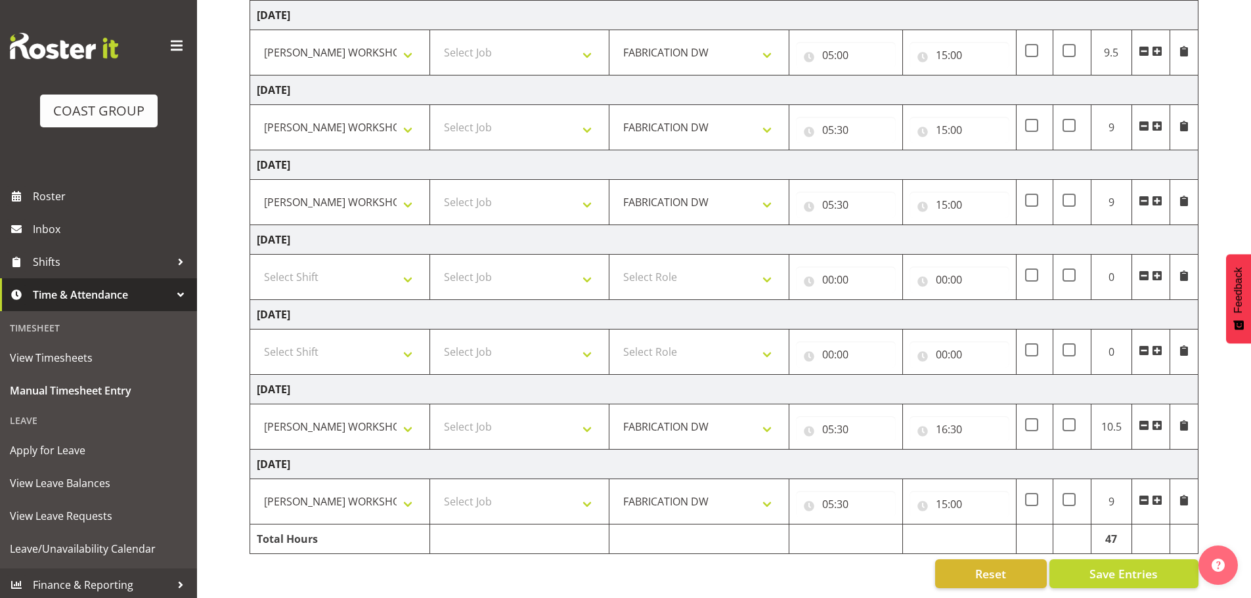
scroll to position [151, 0]
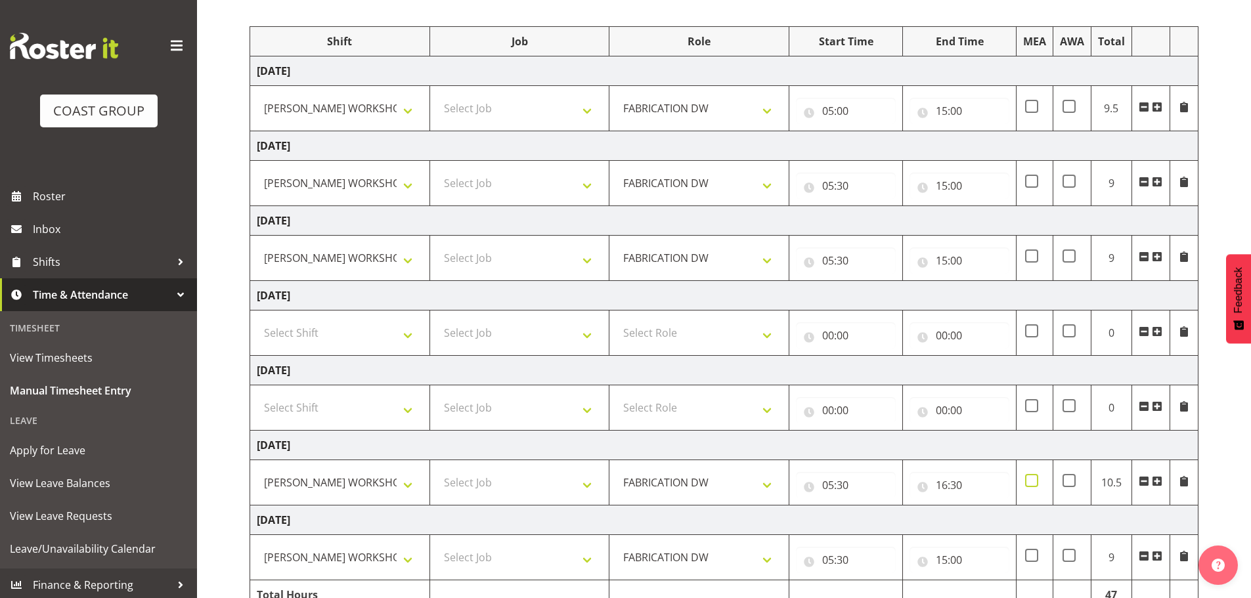
click at [1029, 481] on span at bounding box center [1031, 480] width 13 height 13
click at [1029, 481] on input "checkbox" at bounding box center [1029, 481] width 9 height 9
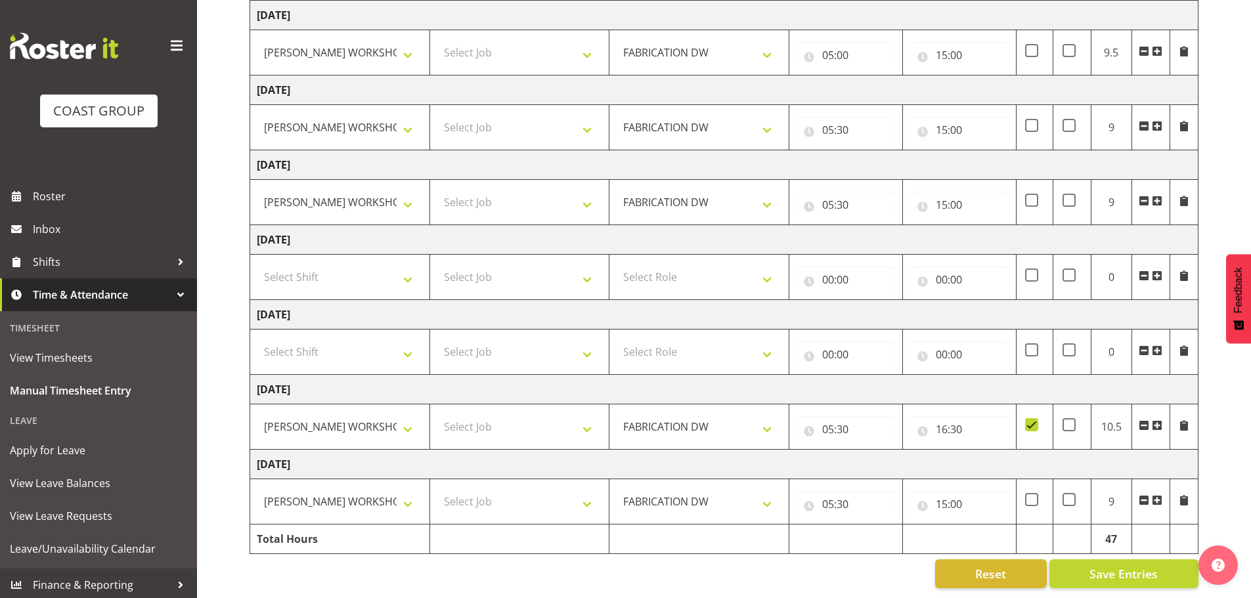
click at [1034, 420] on span at bounding box center [1031, 424] width 13 height 13
click at [1034, 421] on input "checkbox" at bounding box center [1029, 425] width 9 height 9
checkbox input "false"
click at [1130, 566] on span "Save Entries" at bounding box center [1124, 574] width 68 height 17
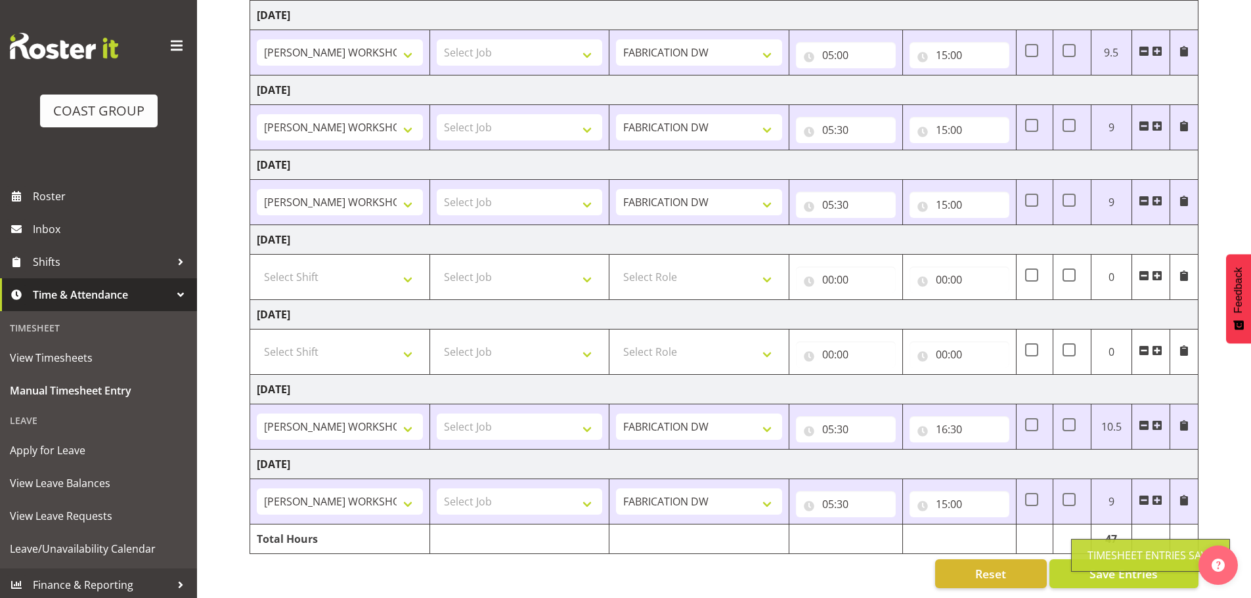
click at [1208, 437] on div "[DATE] - [DATE] MEA - Meal Allowance AWA - Away Allowence Shift Job Role Start …" at bounding box center [751, 249] width 1002 height 698
click at [1209, 497] on div "[DATE] - [DATE] MEA - Meal Allowance AWA - Away Allowence Shift Job Role Start …" at bounding box center [751, 249] width 1002 height 698
click at [1146, 560] on button "Save Entries" at bounding box center [1124, 574] width 149 height 29
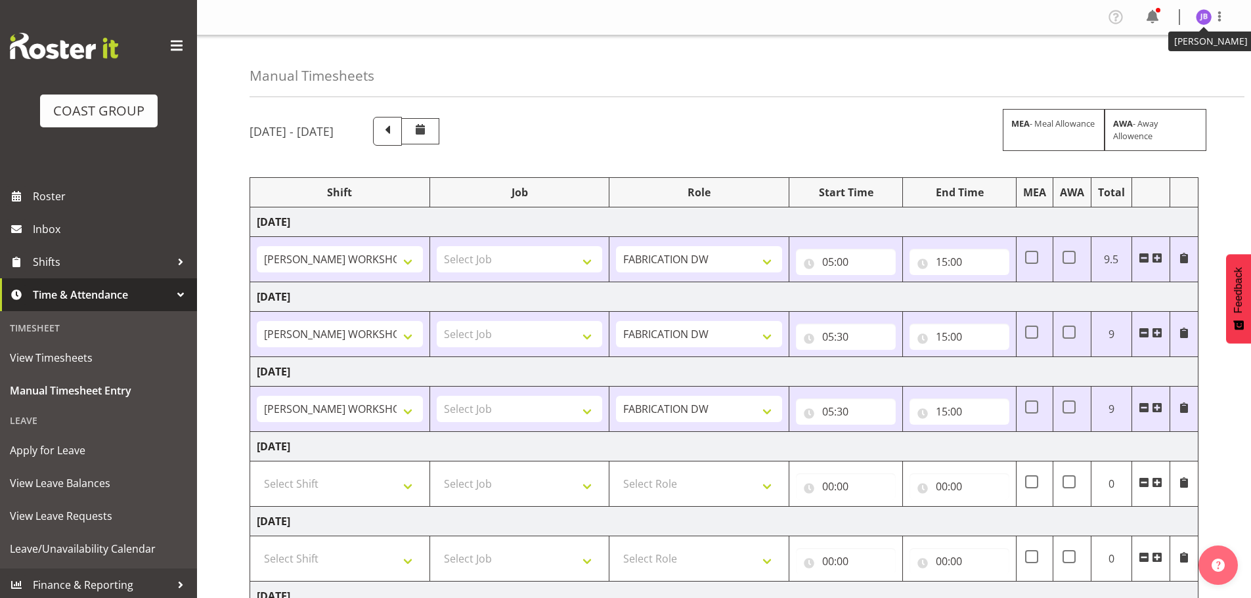
click at [1211, 19] on img at bounding box center [1204, 17] width 16 height 16
click at [1186, 65] on link "Log Out" at bounding box center [1165, 69] width 126 height 24
